Goal: Find specific page/section: Find specific page/section

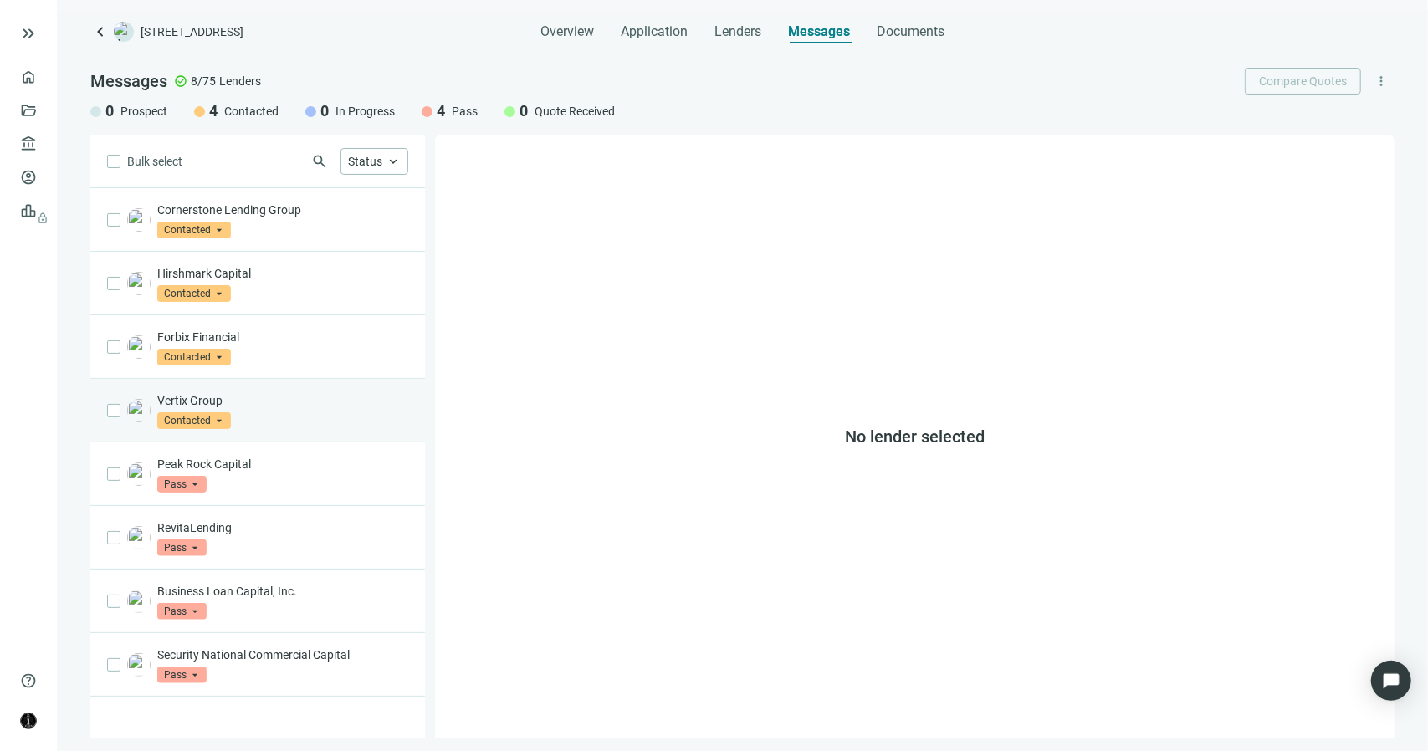
click at [261, 411] on div "Vertix Group Contacted arrow_drop_down" at bounding box center [282, 410] width 251 height 37
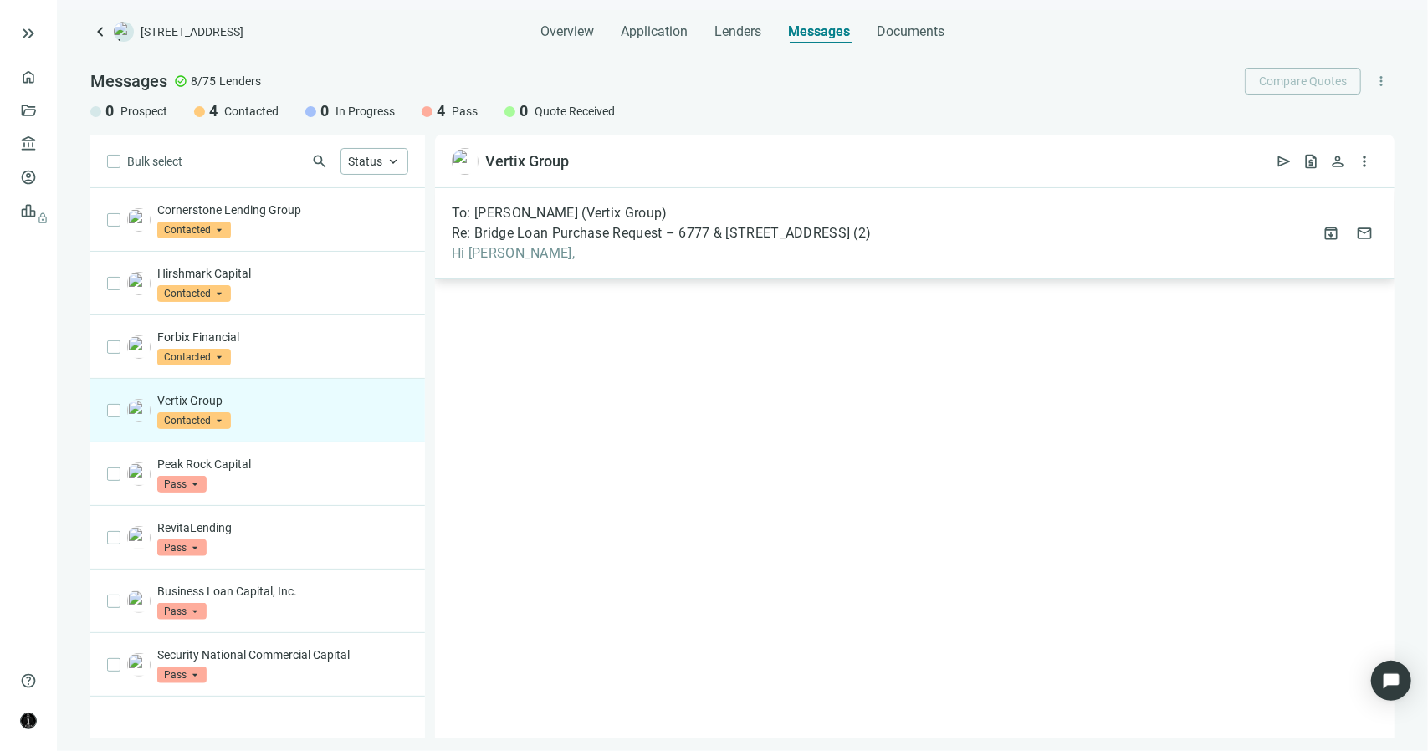
click at [542, 232] on span "Re: Bridge Loan Purchase Request – 6777 & [STREET_ADDRESS]" at bounding box center [651, 233] width 398 height 17
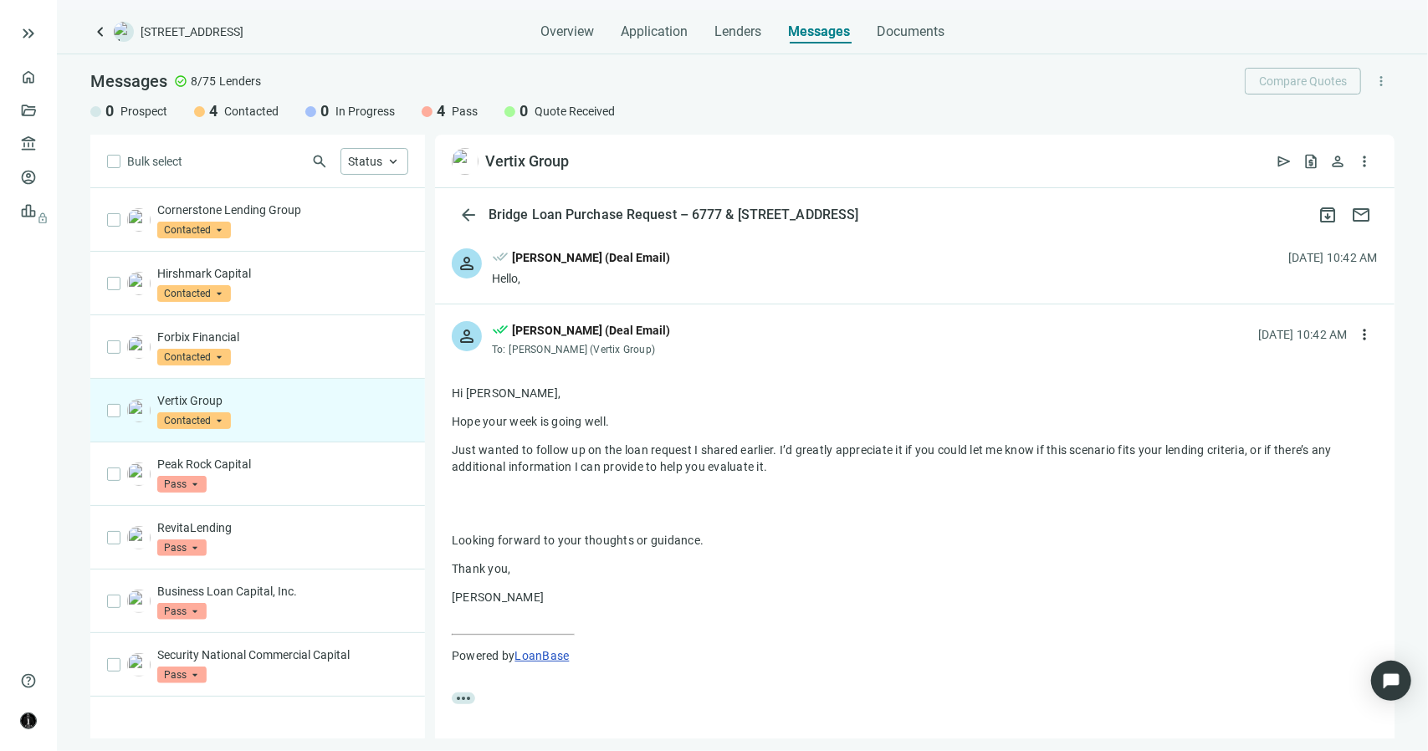
click at [496, 265] on span "done_all" at bounding box center [500, 259] width 17 height 22
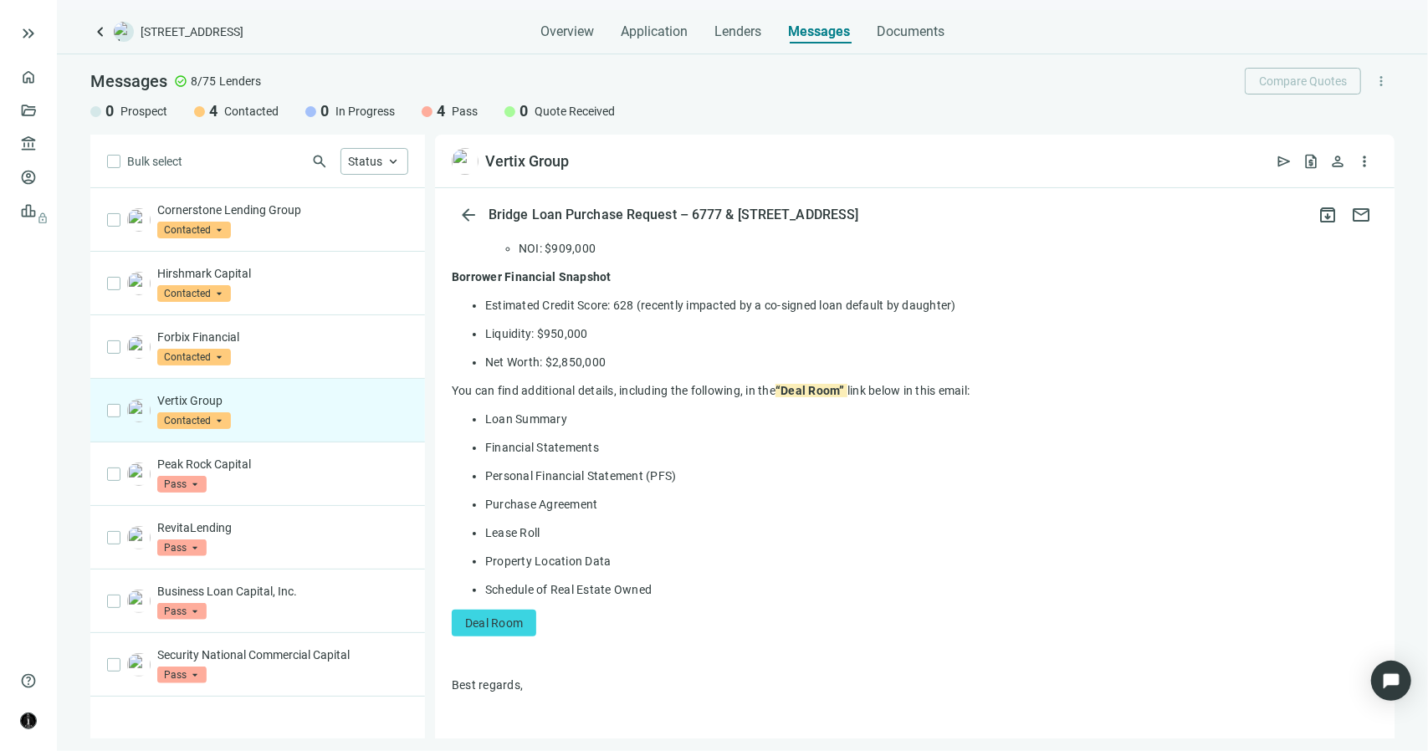
scroll to position [669, 0]
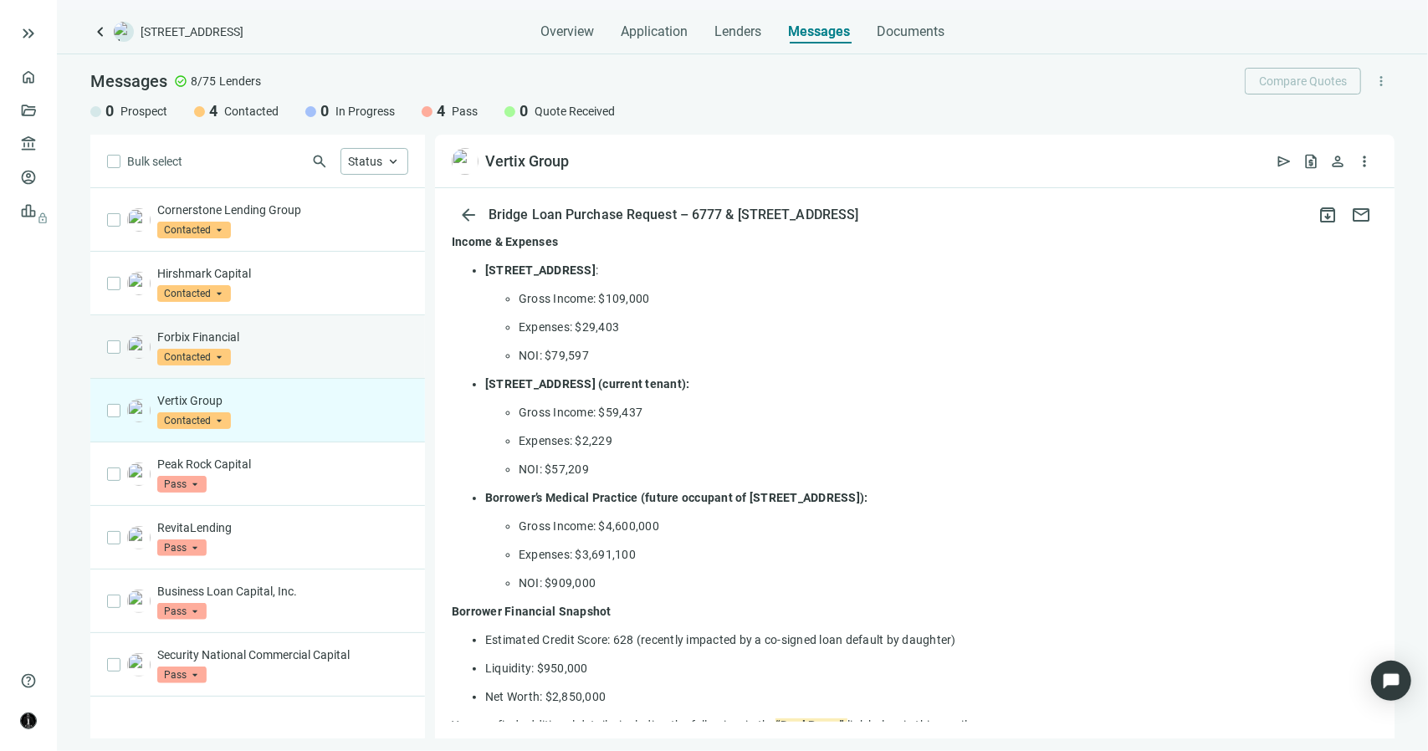
click at [327, 354] on div "Forbix Financial Contacted arrow_drop_down" at bounding box center [282, 347] width 251 height 37
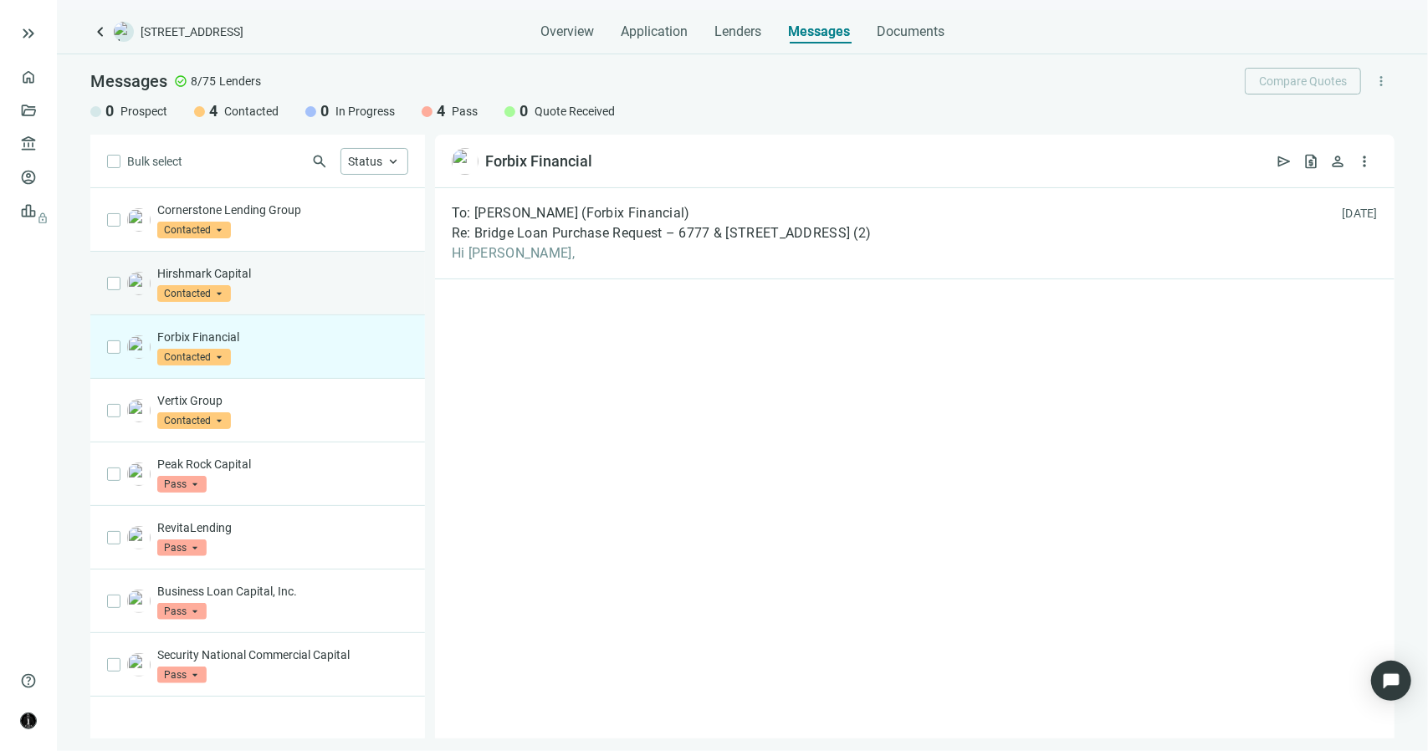
click at [285, 292] on div "Hirshmark Capital Contacted arrow_drop_down" at bounding box center [282, 283] width 251 height 37
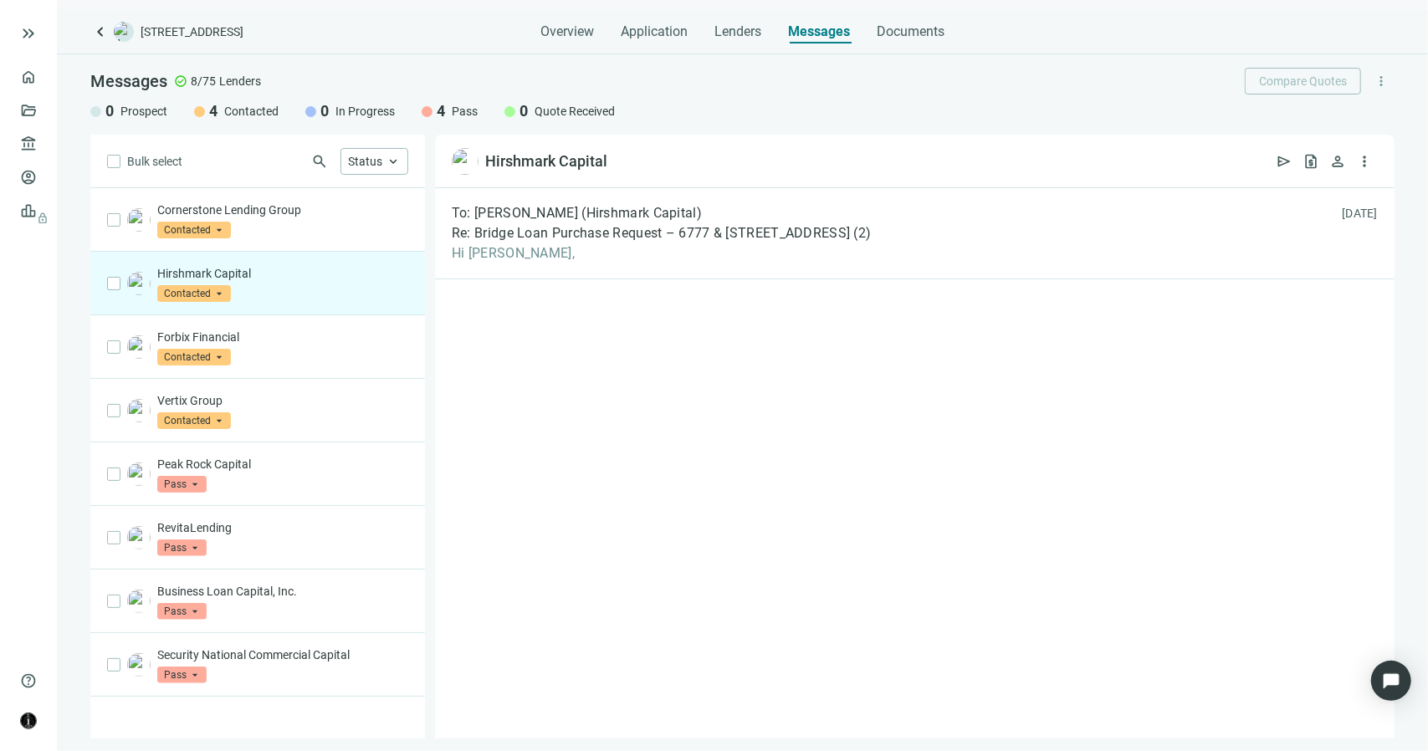
click at [285, 292] on div "Hirshmark Capital Contacted arrow_drop_down" at bounding box center [282, 283] width 251 height 37
click at [609, 219] on span "To: [PERSON_NAME] (Hirshmark Capital)" at bounding box center [577, 213] width 250 height 17
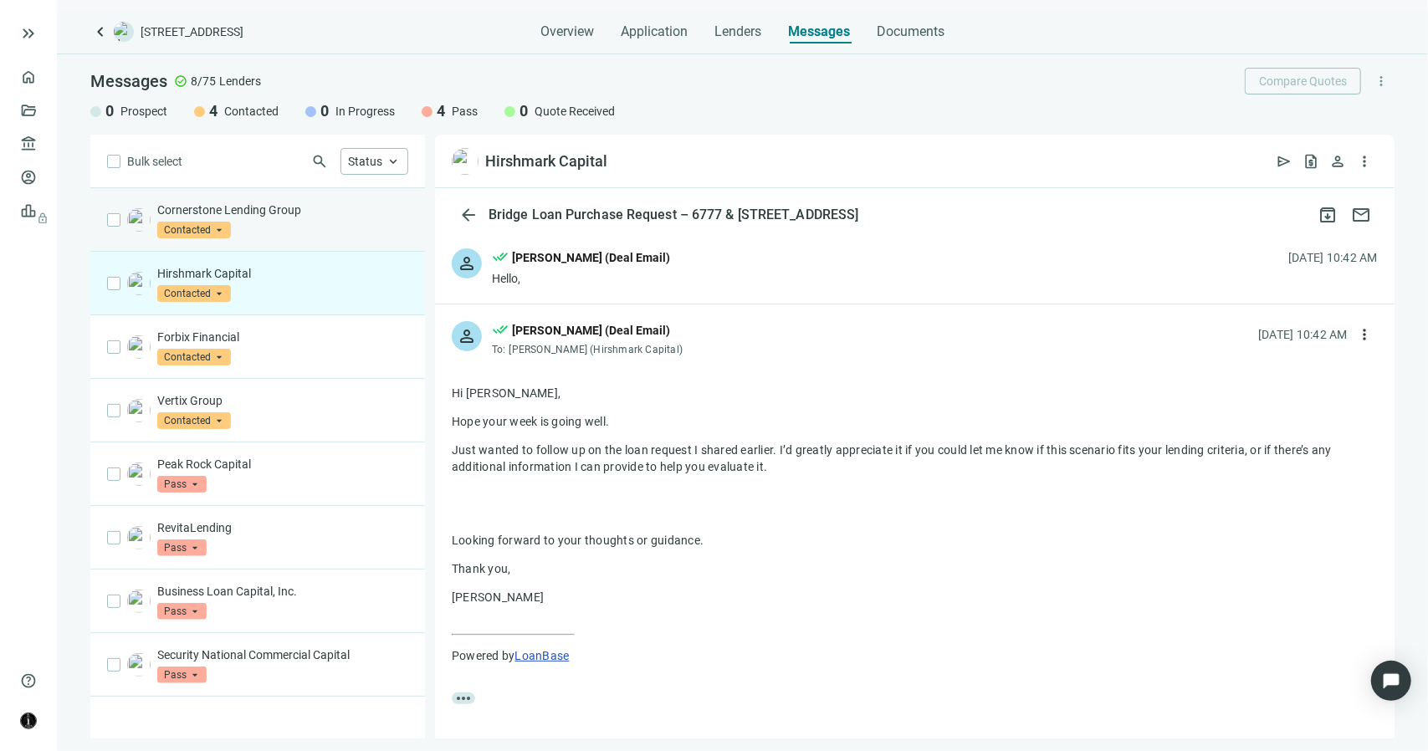
click at [311, 220] on div "Cornerstone Lending Group Contacted arrow_drop_down" at bounding box center [282, 220] width 251 height 37
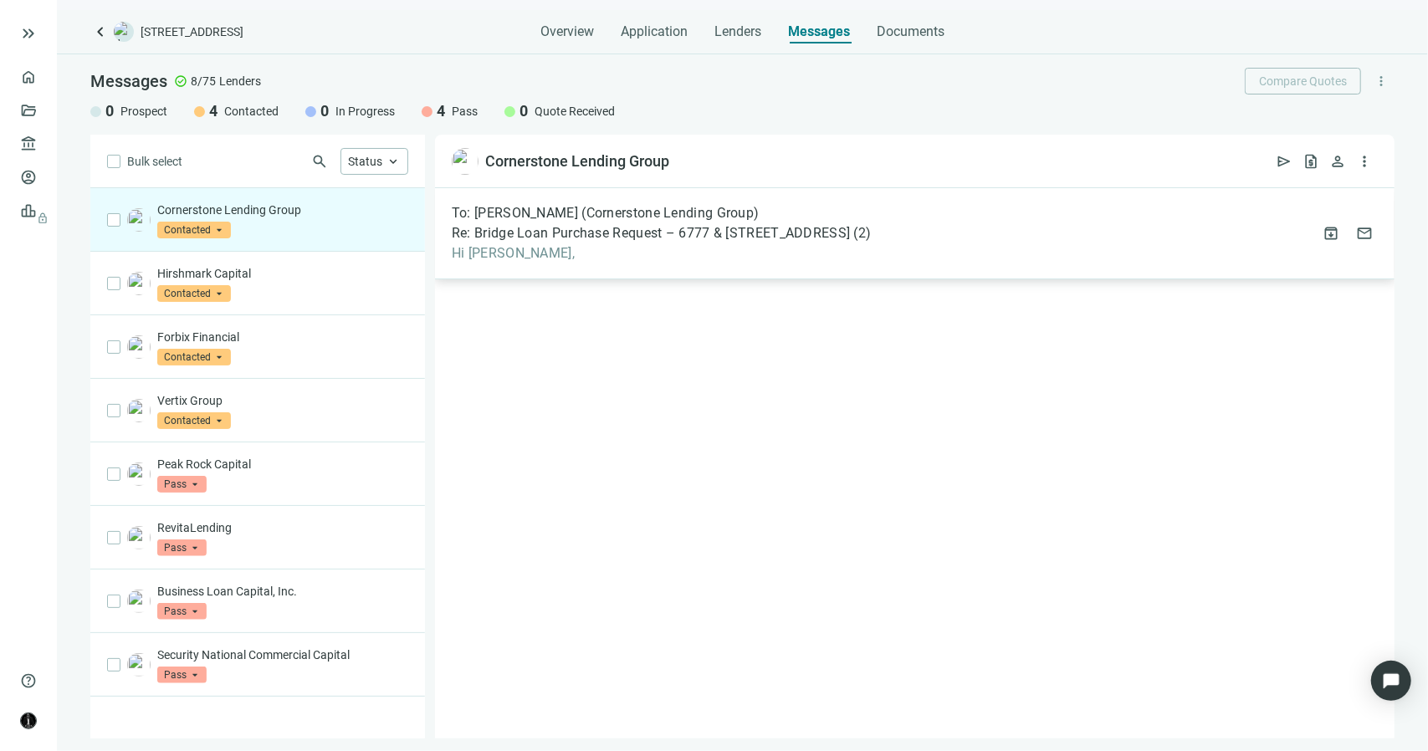
click at [589, 242] on div "To: [PERSON_NAME] (Cornerstone Lending Group) Re: Bridge Loan Purchase Request …" at bounding box center [661, 233] width 419 height 57
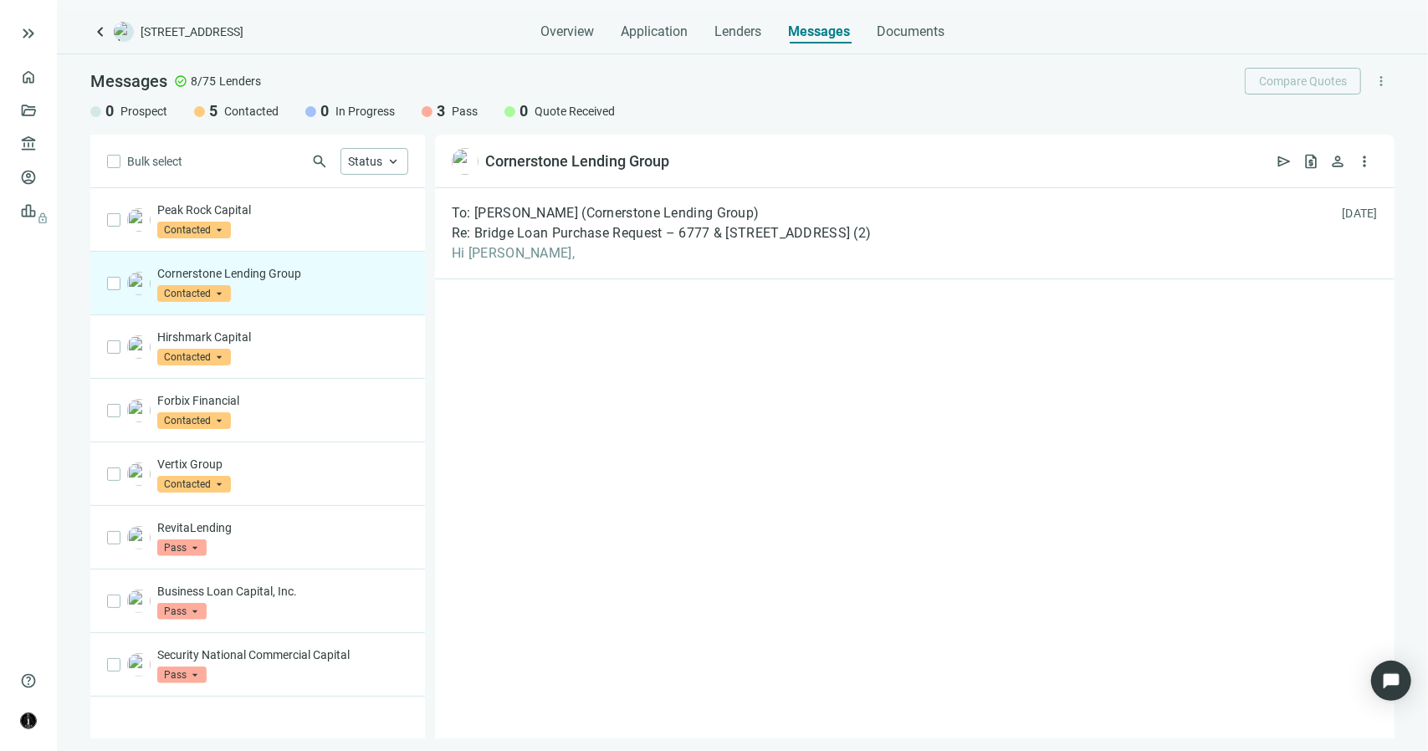
click at [712, 33] on div "Overview Application Lenders Messages Documents" at bounding box center [742, 26] width 404 height 33
click at [726, 33] on span "Lenders" at bounding box center [737, 31] width 47 height 17
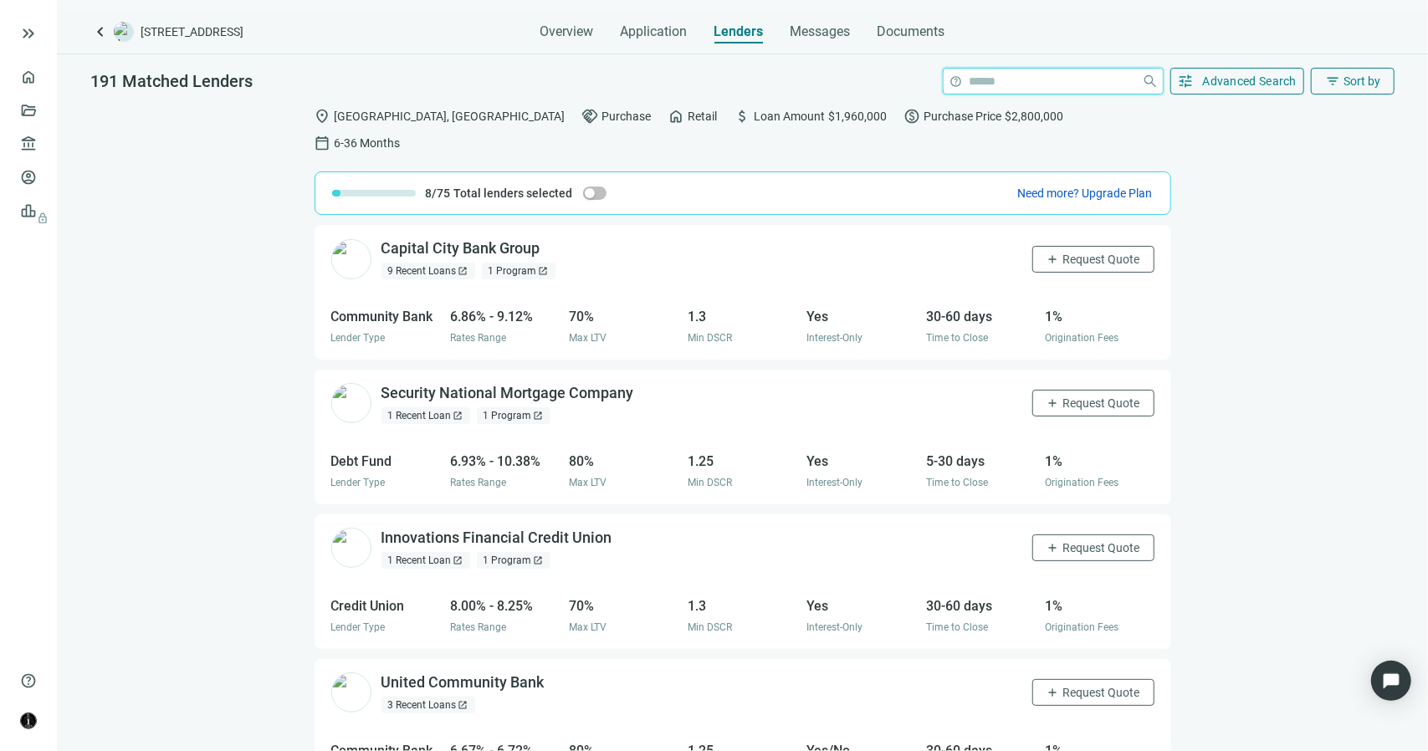
click at [1017, 78] on input "search" at bounding box center [1052, 81] width 166 height 25
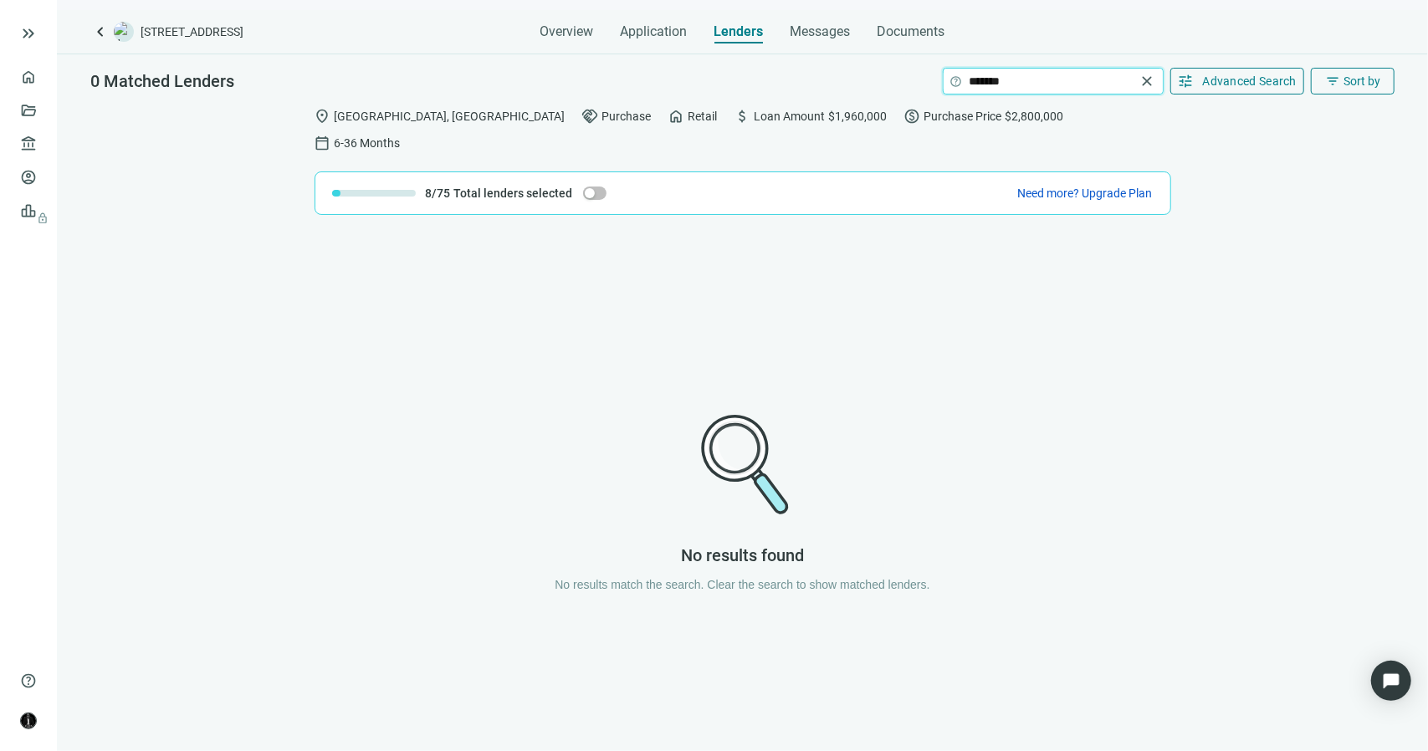
type input "*******"
